Goal: Find specific page/section: Find specific page/section

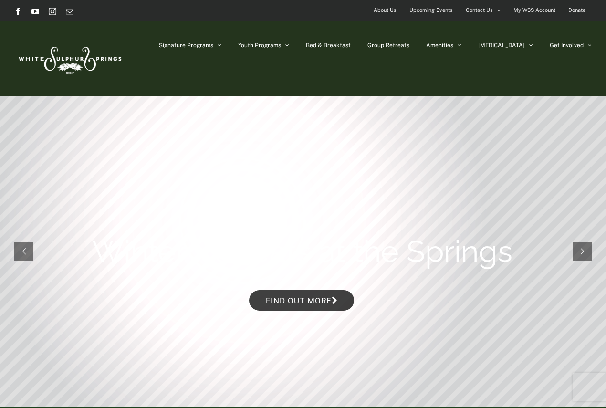
click at [427, 12] on span "Upcoming Events" at bounding box center [431, 10] width 43 height 14
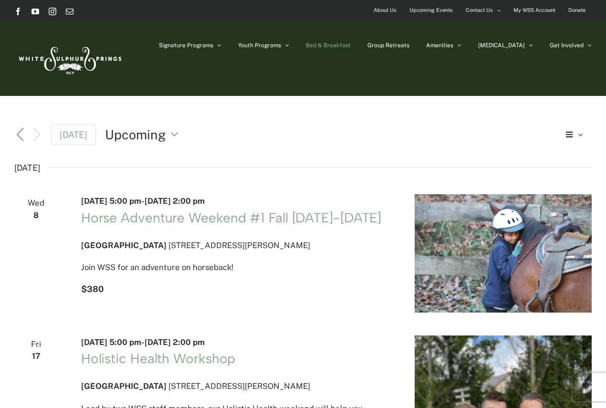
click at [351, 47] on span "Bed & Breakfast" at bounding box center [328, 46] width 45 height 6
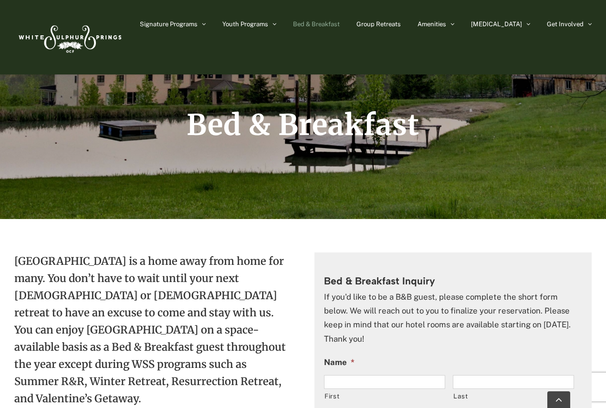
scroll to position [143, 0]
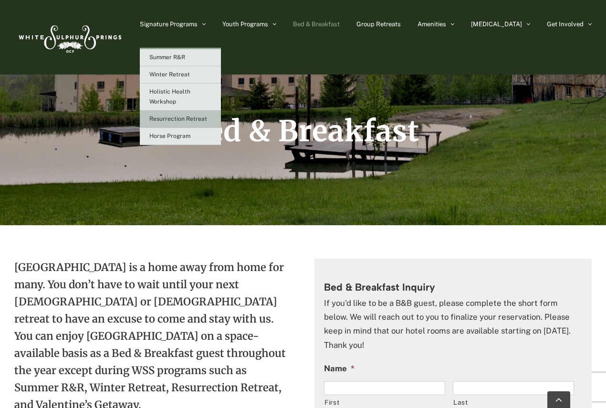
click at [197, 119] on span "Resurrection Retreat" at bounding box center [178, 119] width 58 height 7
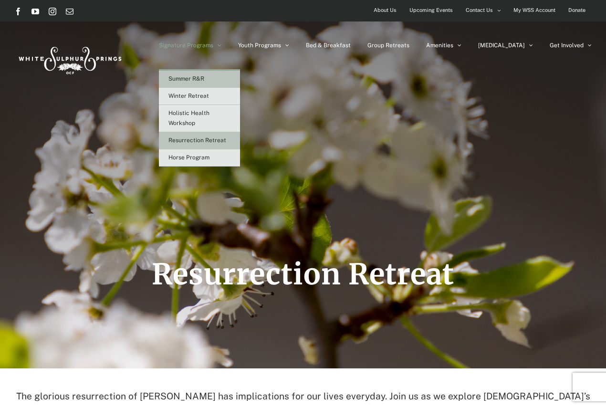
click at [230, 82] on link "Summer R&R" at bounding box center [199, 79] width 81 height 17
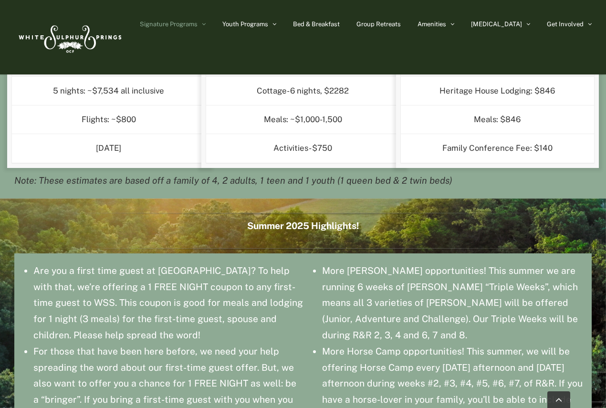
scroll to position [1003, 0]
